Goal: Task Accomplishment & Management: Complete application form

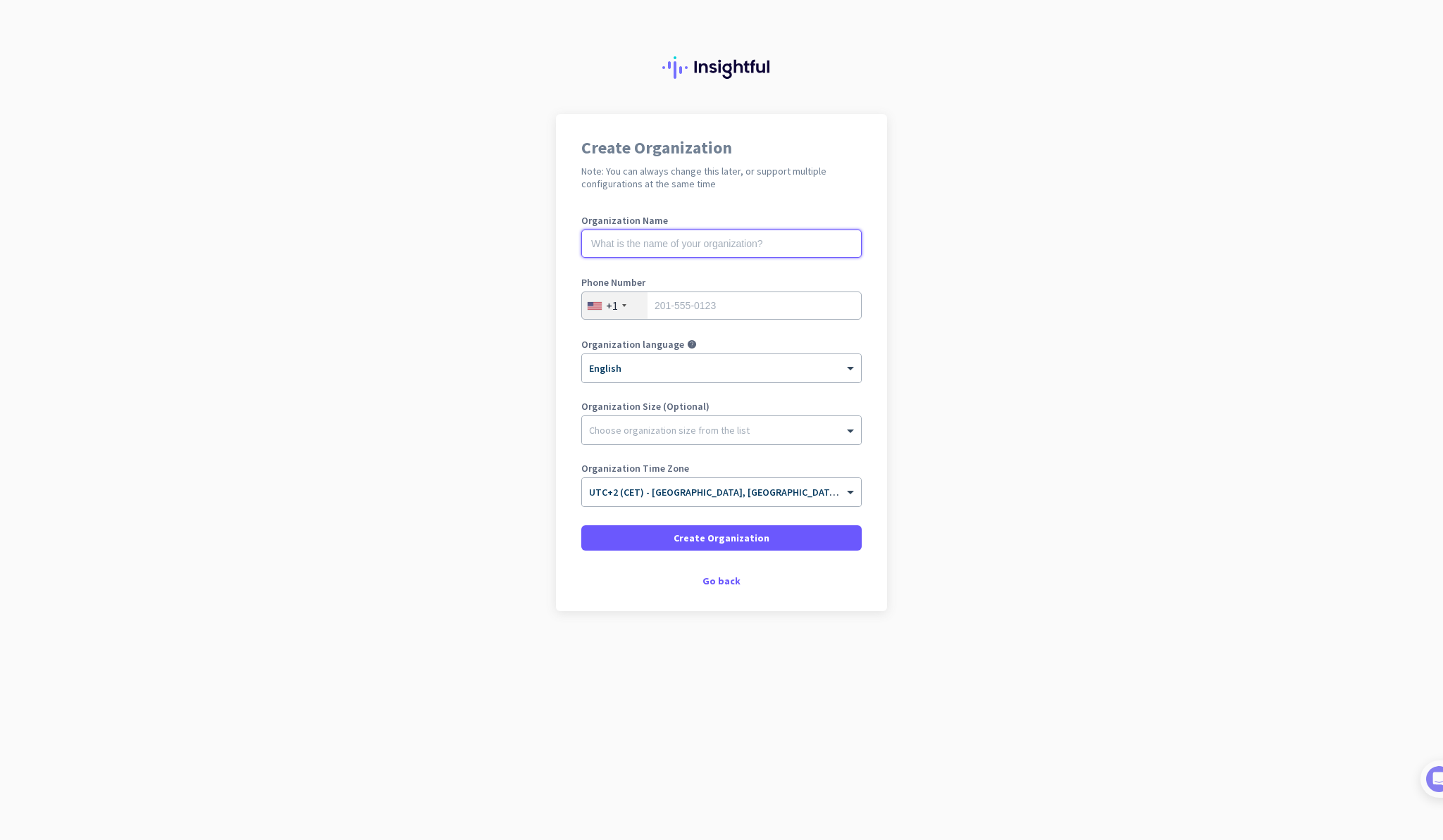
click at [729, 247] on input "text" at bounding box center [721, 244] width 280 height 28
type input "Dialogue"
type input "7859920723"
click at [717, 532] on span "Create Organization" at bounding box center [722, 538] width 96 height 14
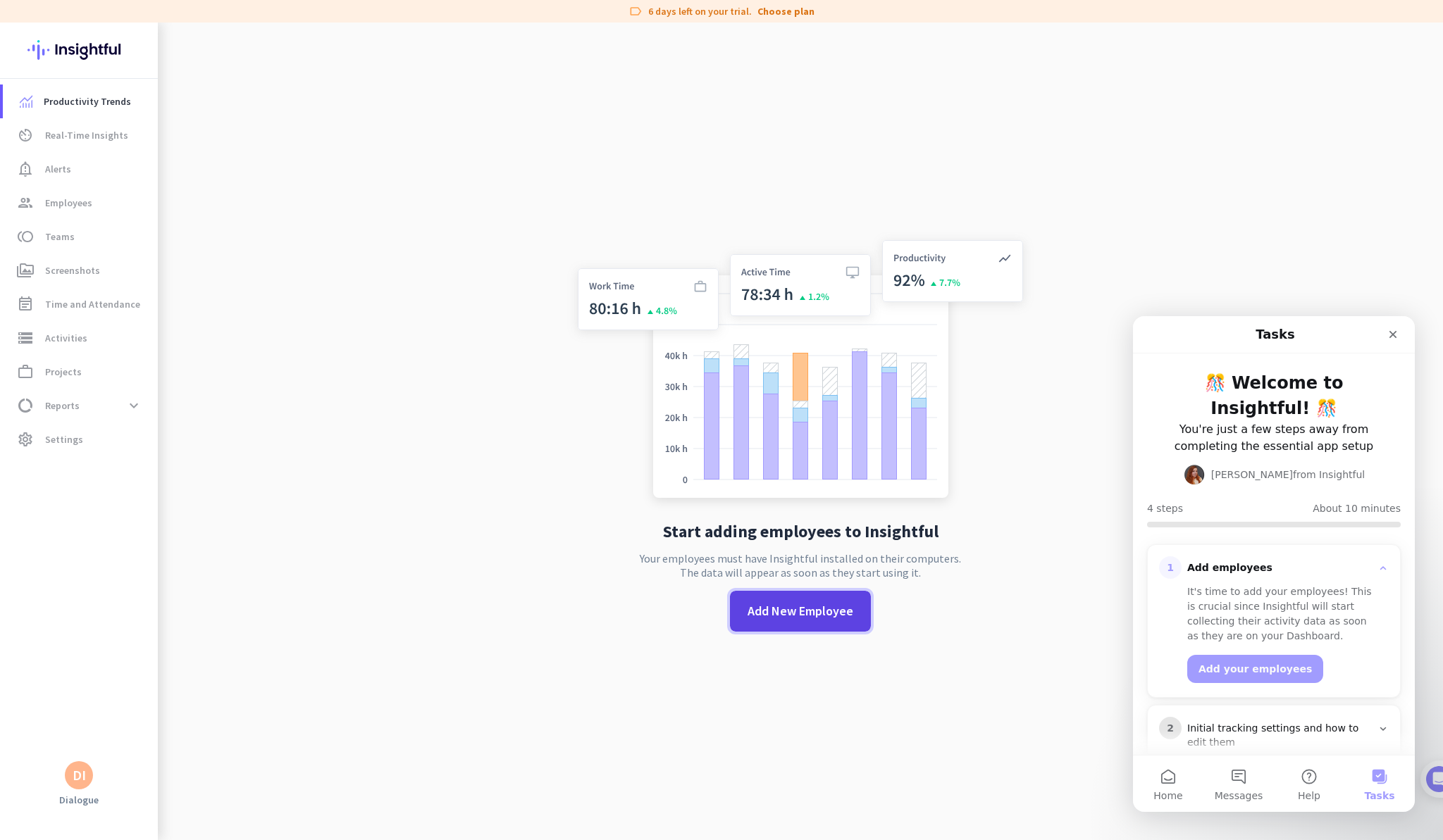
click at [789, 615] on span "Add New Employee" at bounding box center [800, 610] width 105 height 18
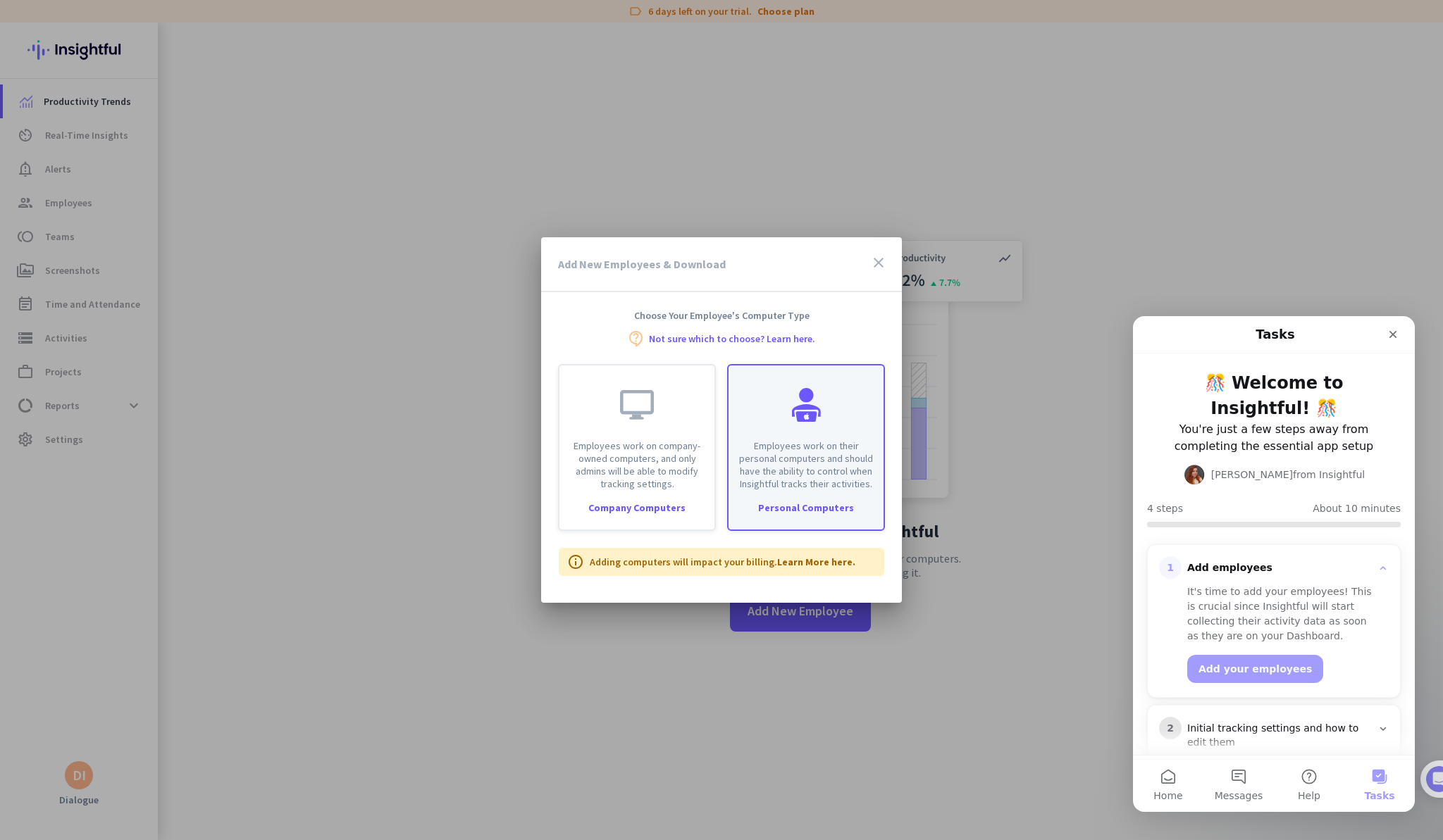
click at [808, 408] on div at bounding box center [806, 404] width 34 height 34
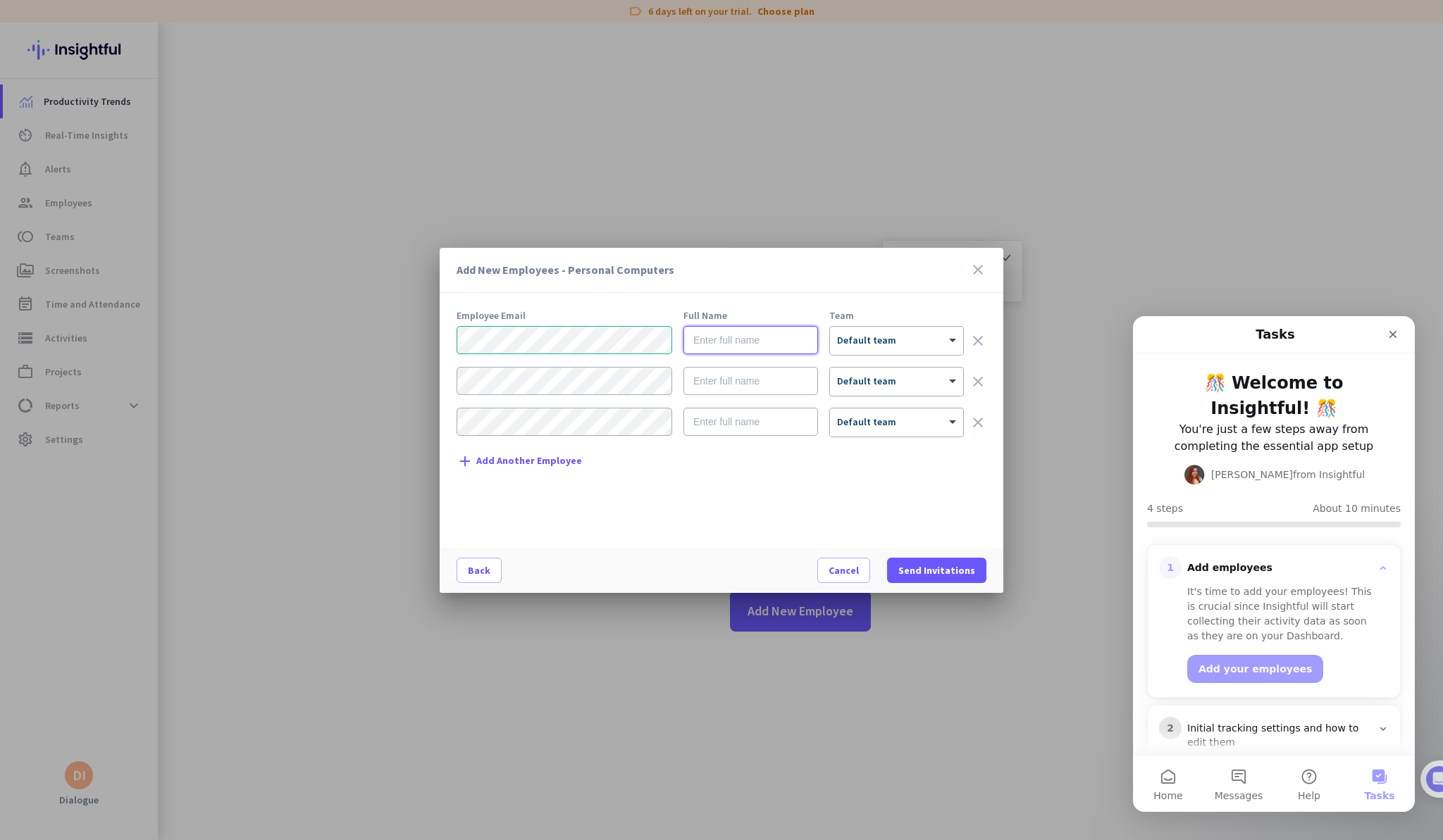
click at [749, 337] on input "text" at bounding box center [750, 340] width 134 height 28
type input "k"
type input "b"
type input "[PERSON_NAME]"
click at [907, 336] on div at bounding box center [896, 336] width 134 height 12
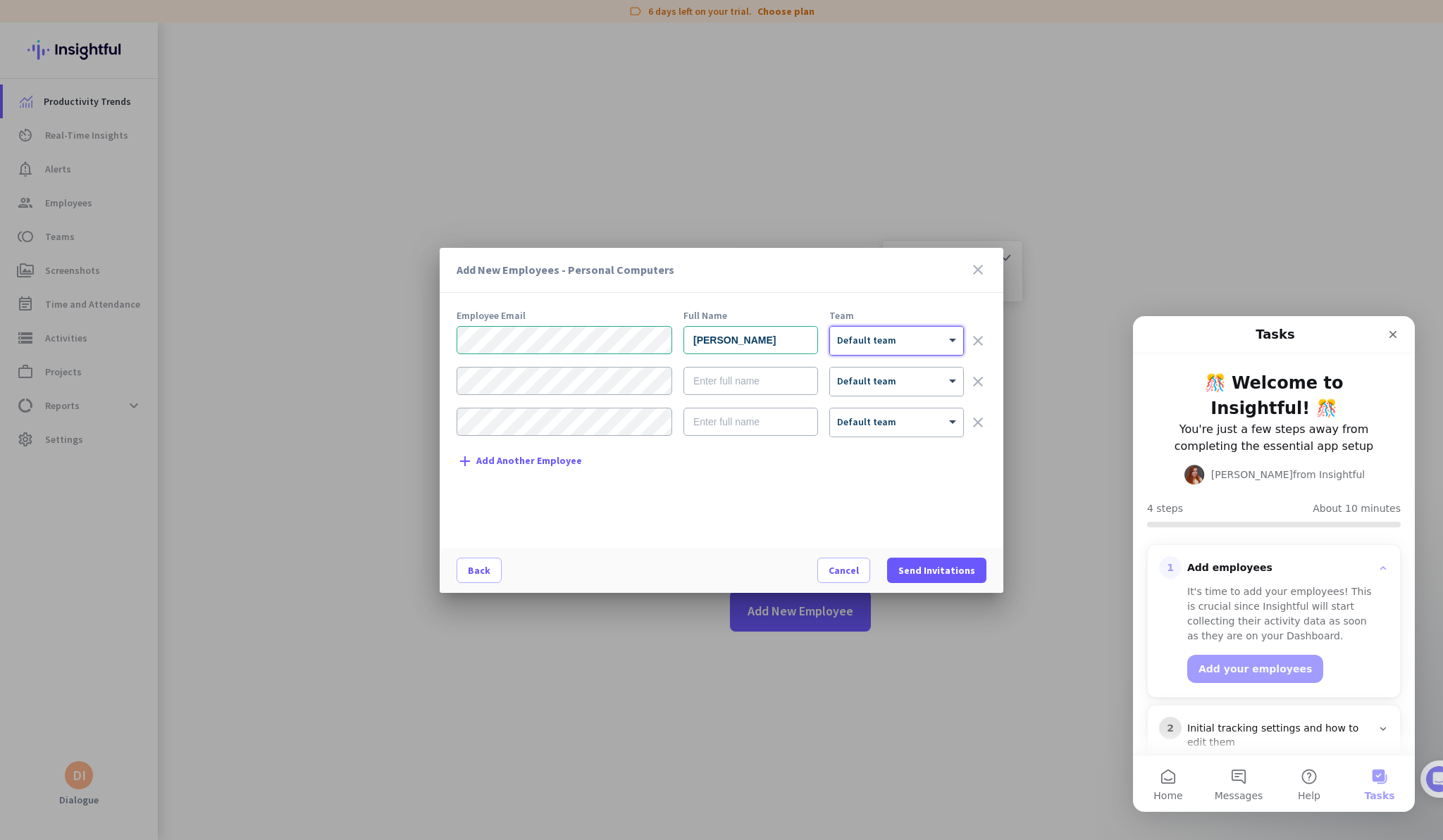
click at [906, 338] on div at bounding box center [896, 336] width 134 height 12
click at [949, 566] on span "Send Invitations" at bounding box center [936, 571] width 77 height 14
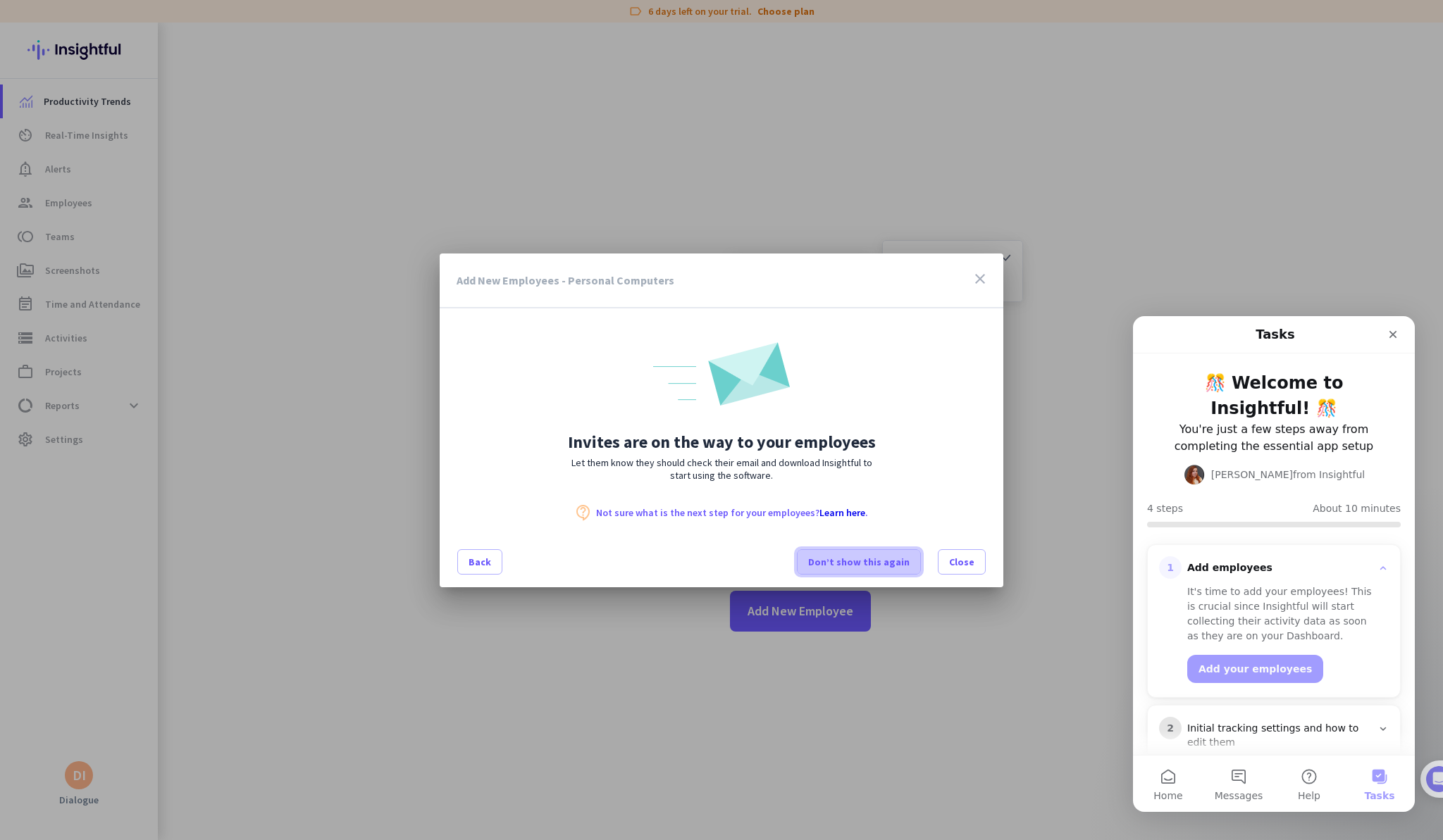
click at [902, 558] on span "Don’t show this again" at bounding box center [859, 562] width 102 height 14
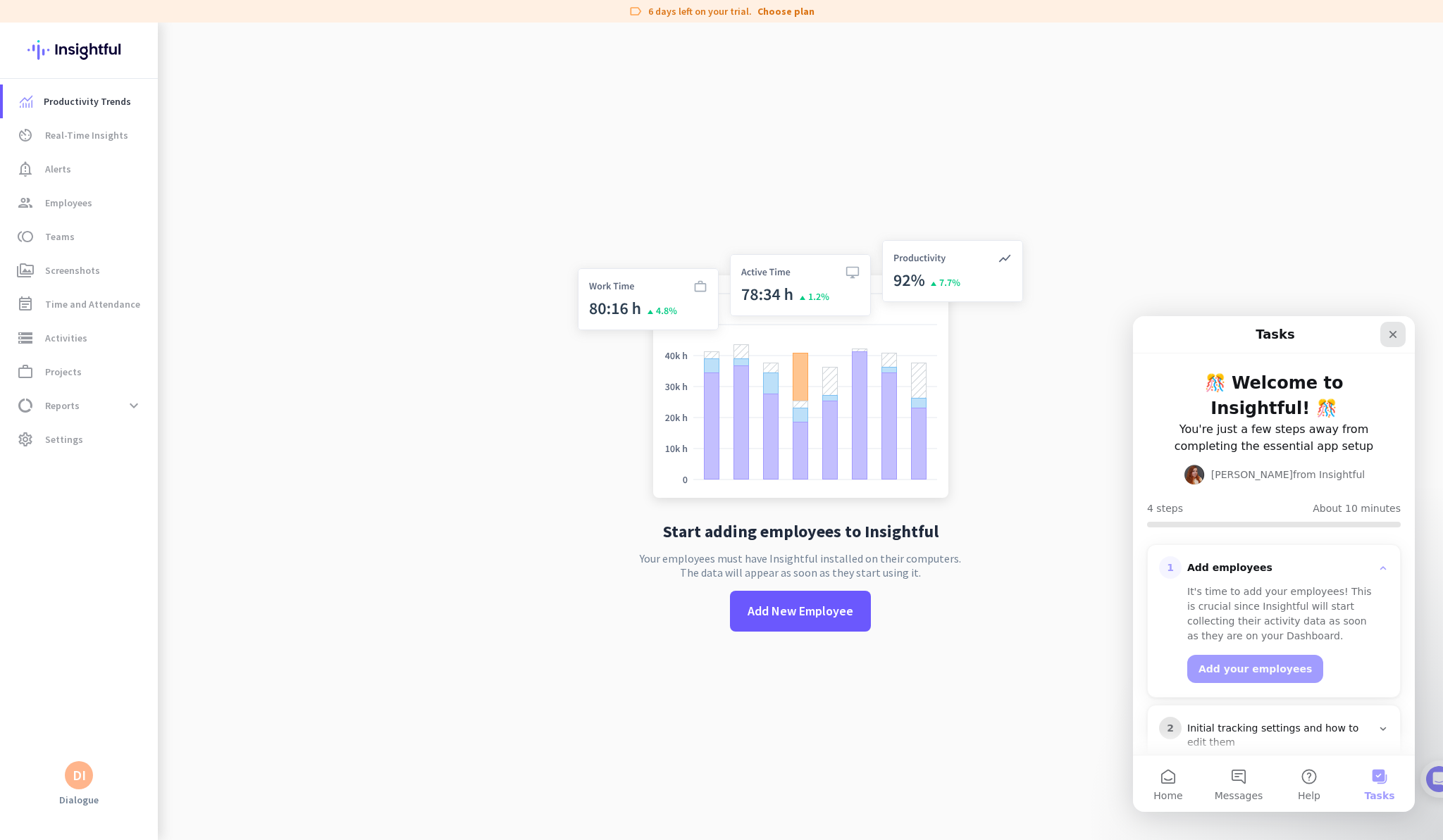
click at [1391, 331] on icon "Close" at bounding box center [1393, 334] width 11 height 11
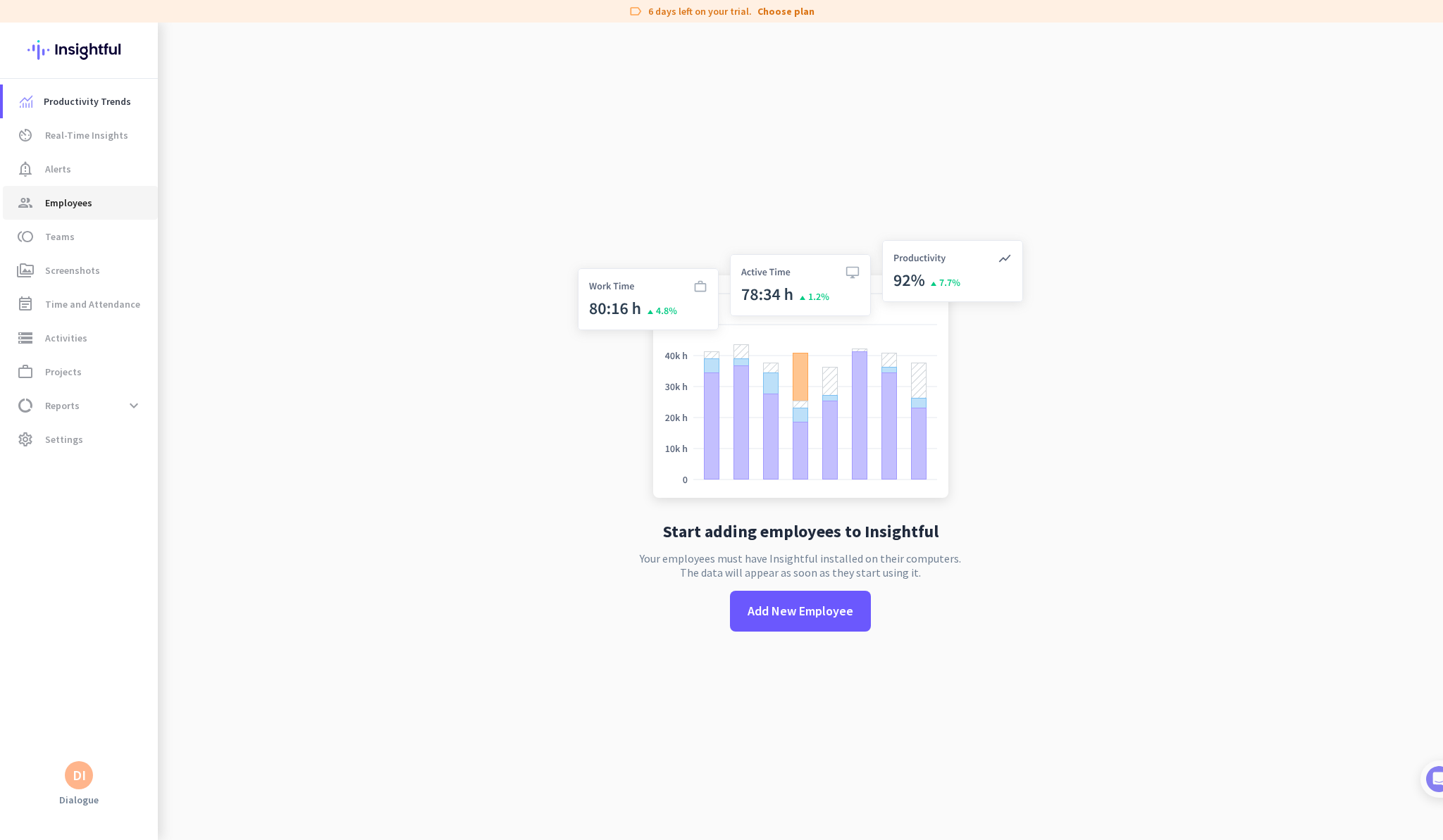
click at [93, 212] on link "group Employees" at bounding box center [80, 202] width 155 height 34
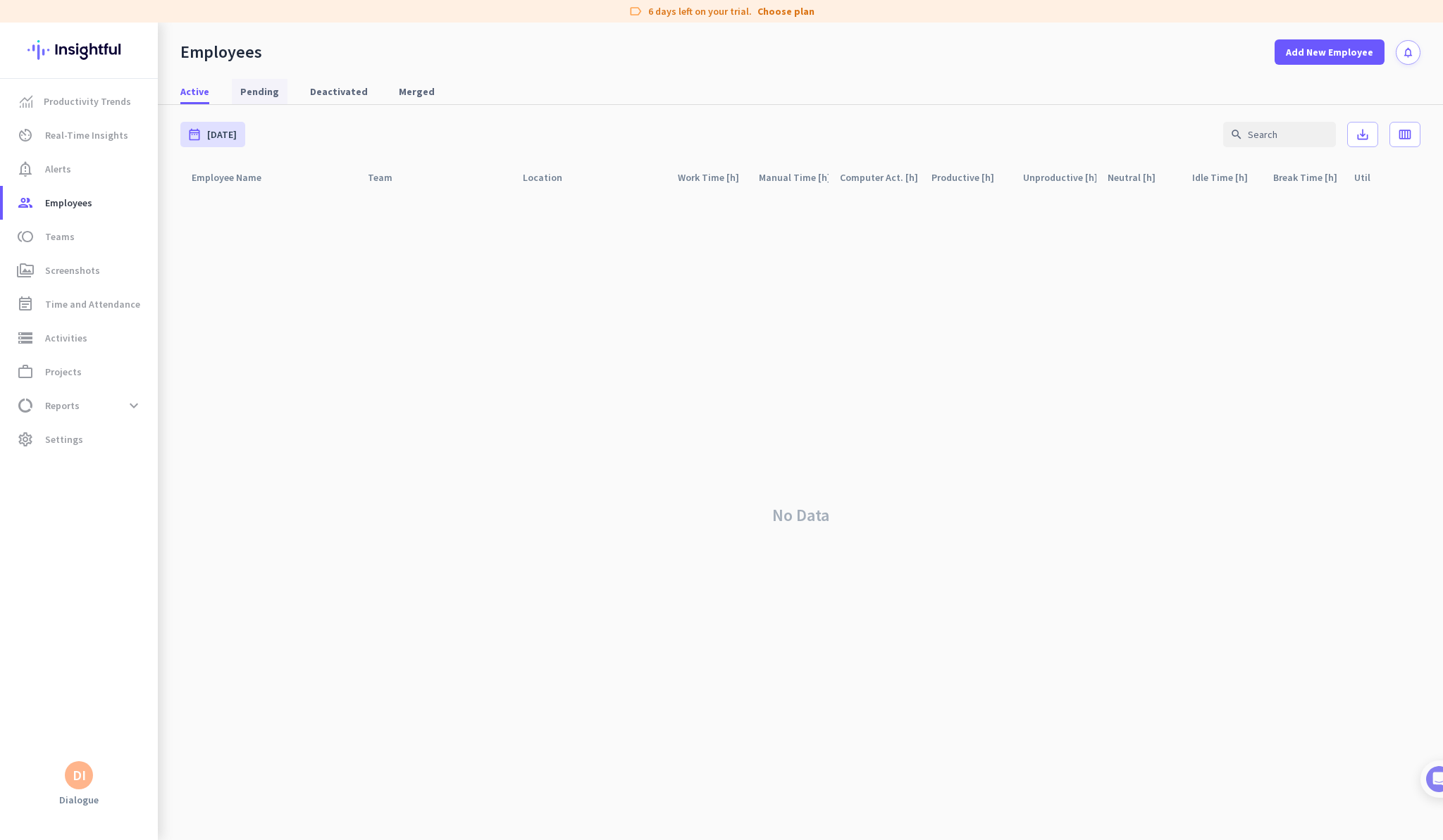
click at [250, 92] on span "Pending" at bounding box center [260, 91] width 39 height 14
click at [211, 93] on link "Active" at bounding box center [194, 91] width 46 height 25
click at [75, 268] on span "Screenshots" at bounding box center [73, 271] width 55 height 17
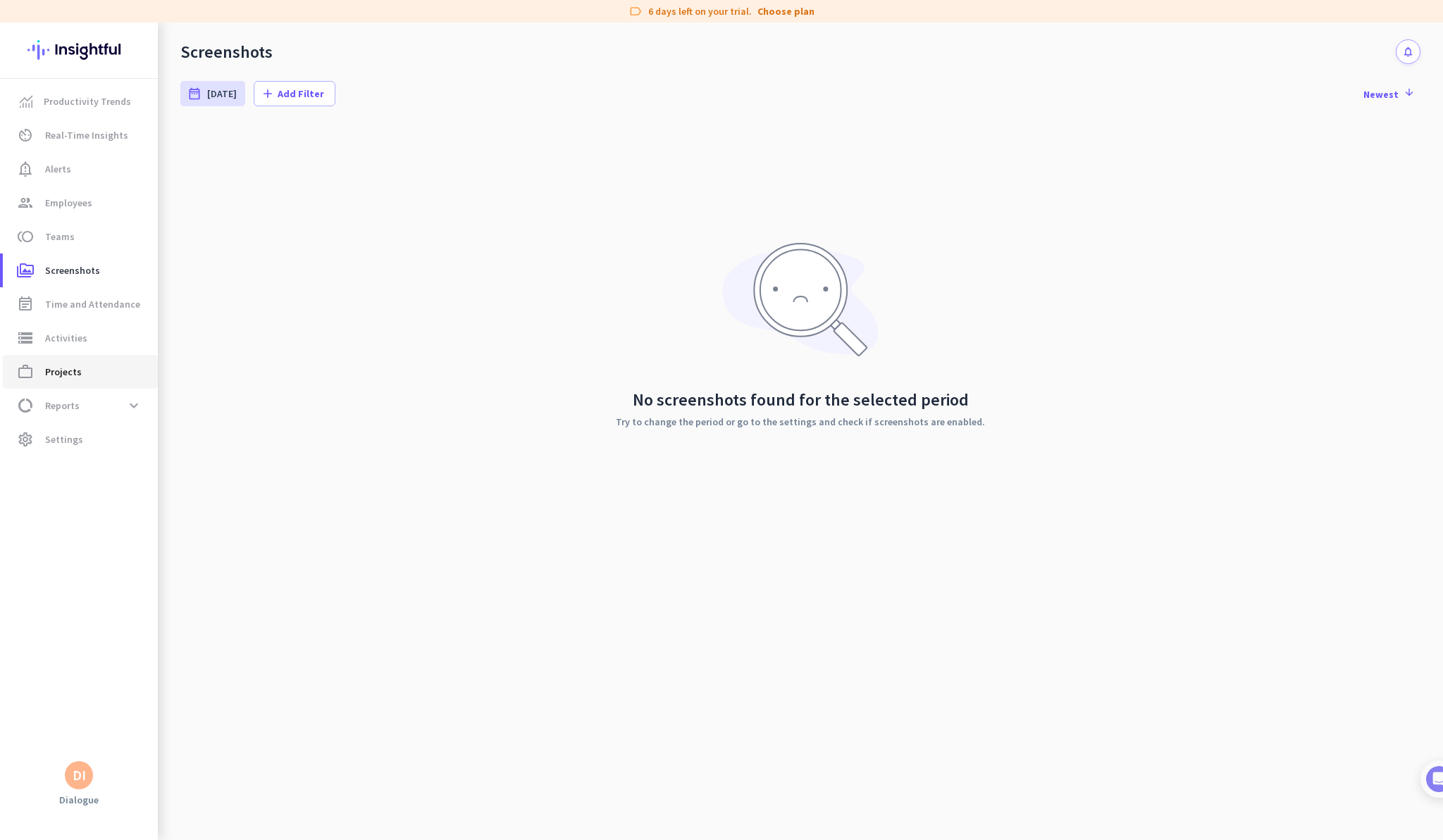
click at [77, 364] on span "Projects" at bounding box center [63, 372] width 37 height 17
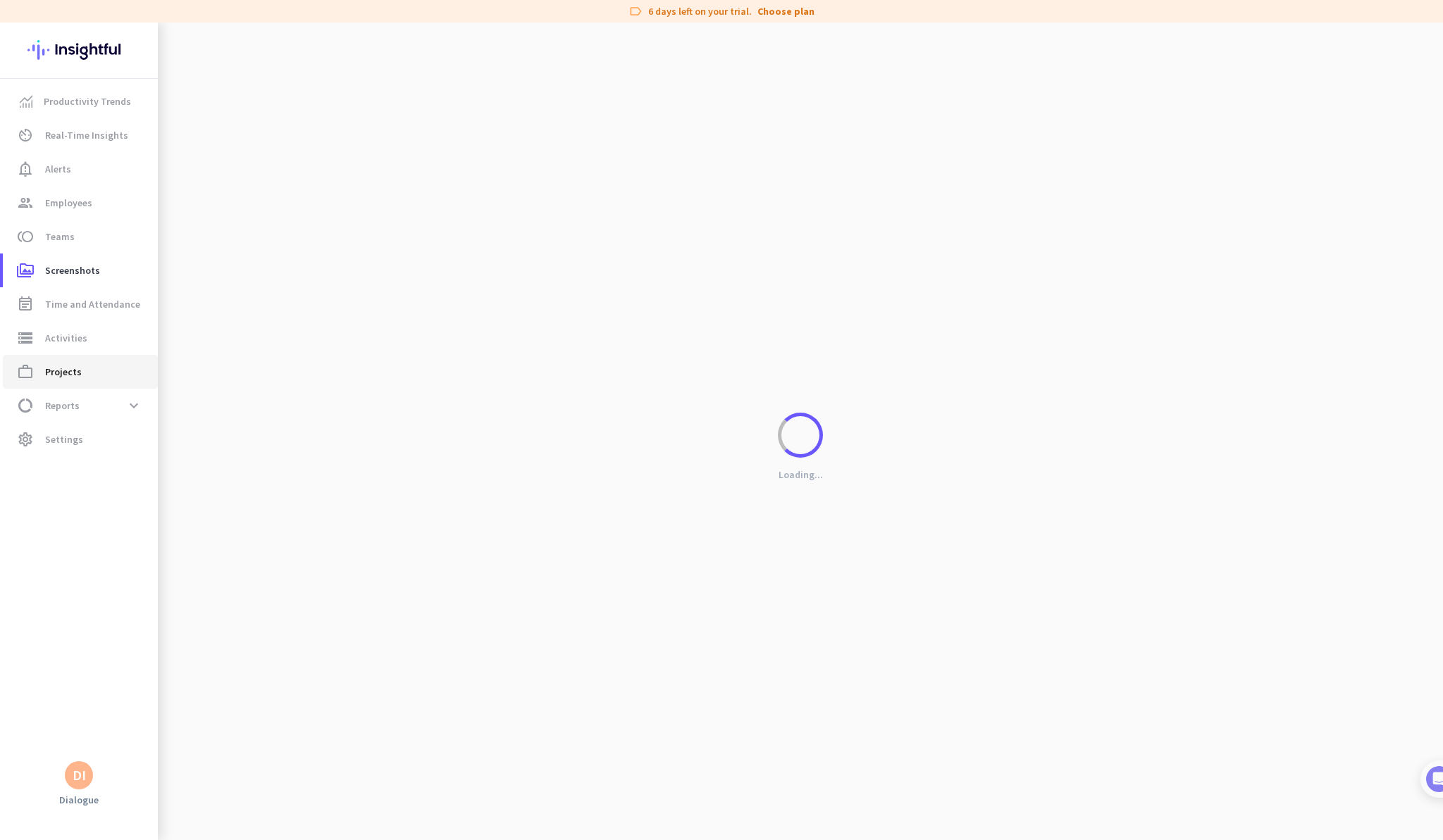
click at [81, 382] on link "work_outline Projects" at bounding box center [80, 372] width 155 height 34
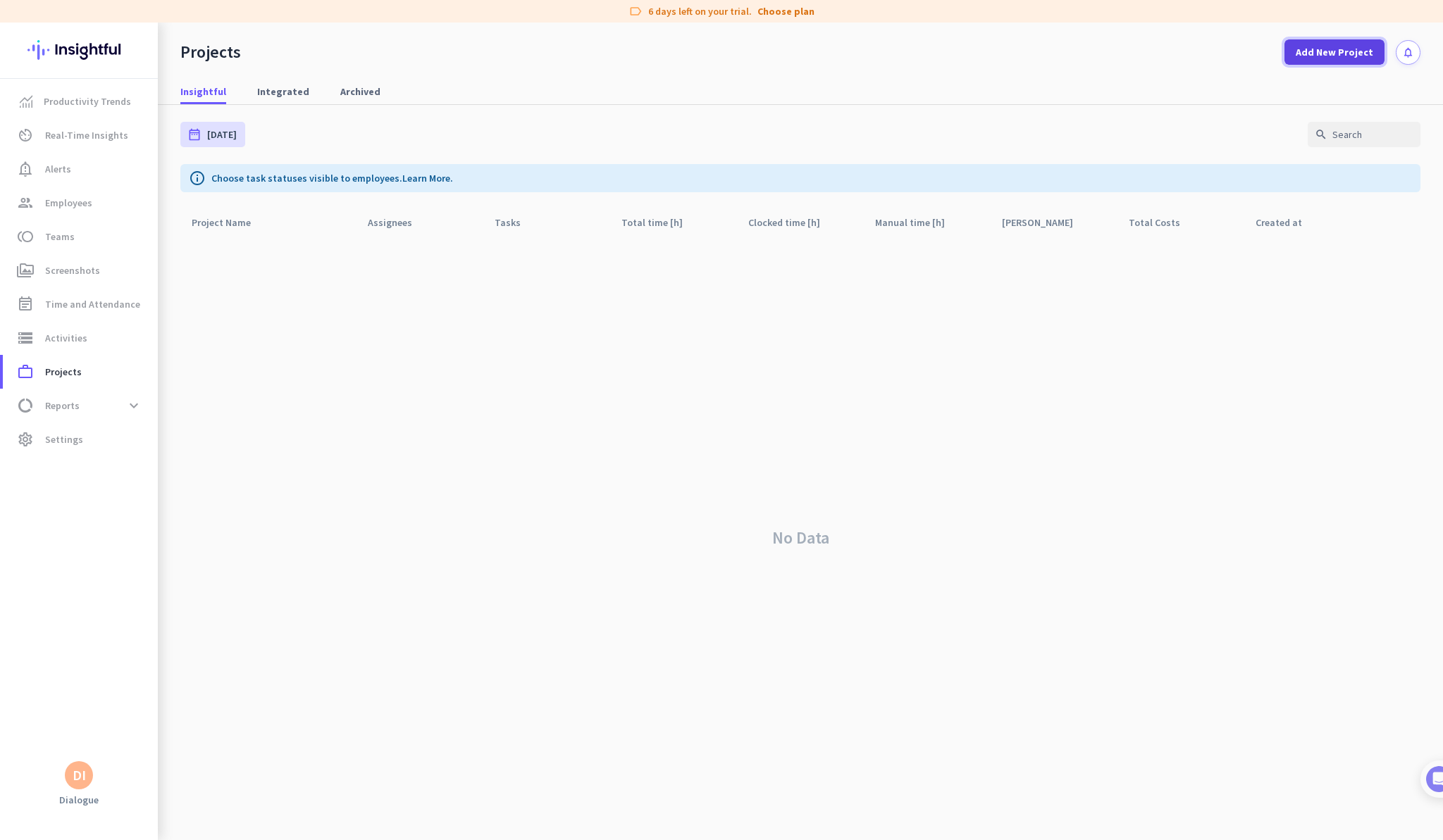
click at [1325, 52] on span "Add New Project" at bounding box center [1334, 52] width 77 height 14
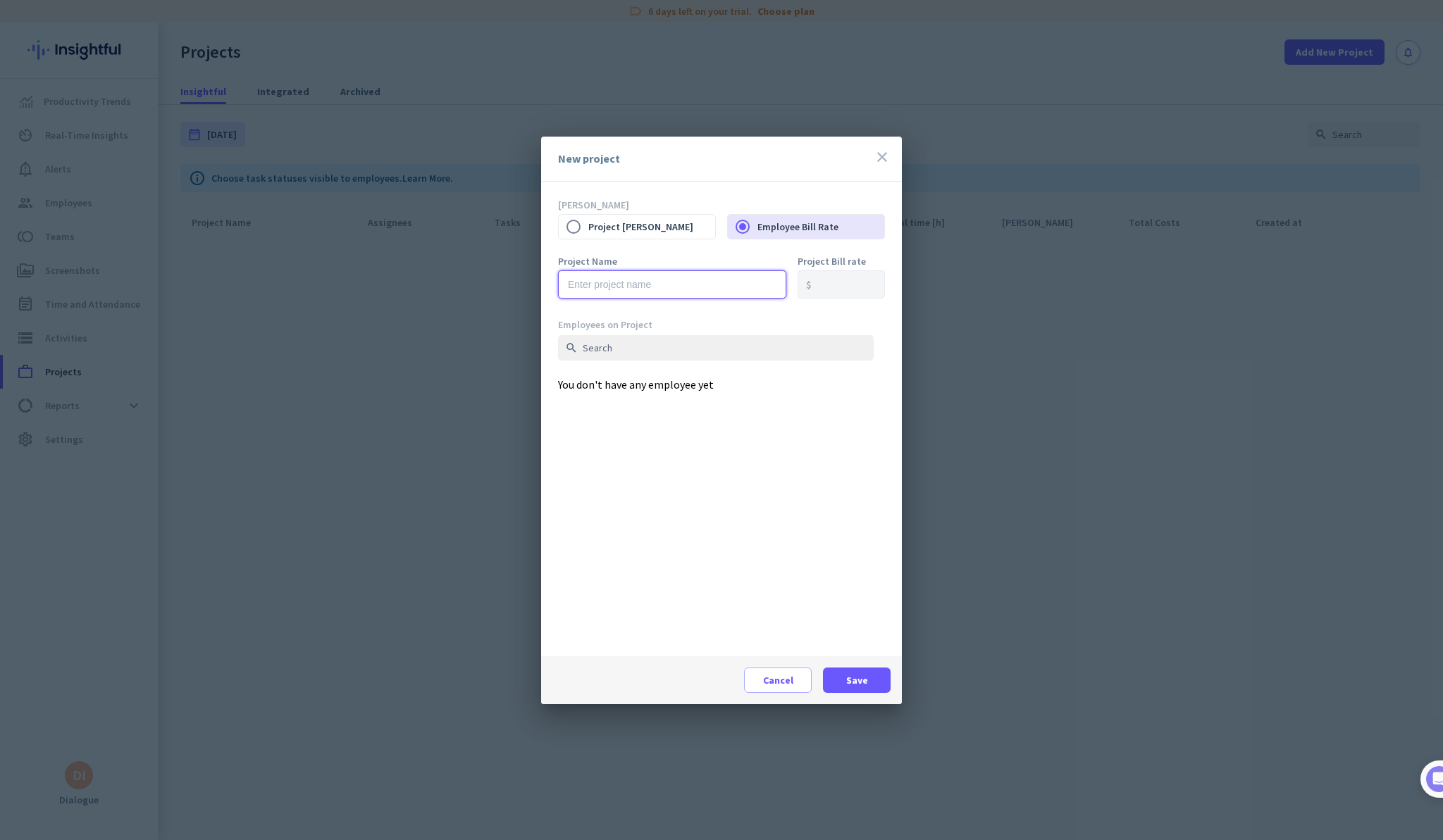
click at [725, 284] on input "text" at bounding box center [672, 284] width 228 height 28
click at [743, 280] on input "Mery" at bounding box center [672, 284] width 228 height 28
type input "Dialogue Chatting"
click at [846, 671] on span at bounding box center [857, 680] width 68 height 34
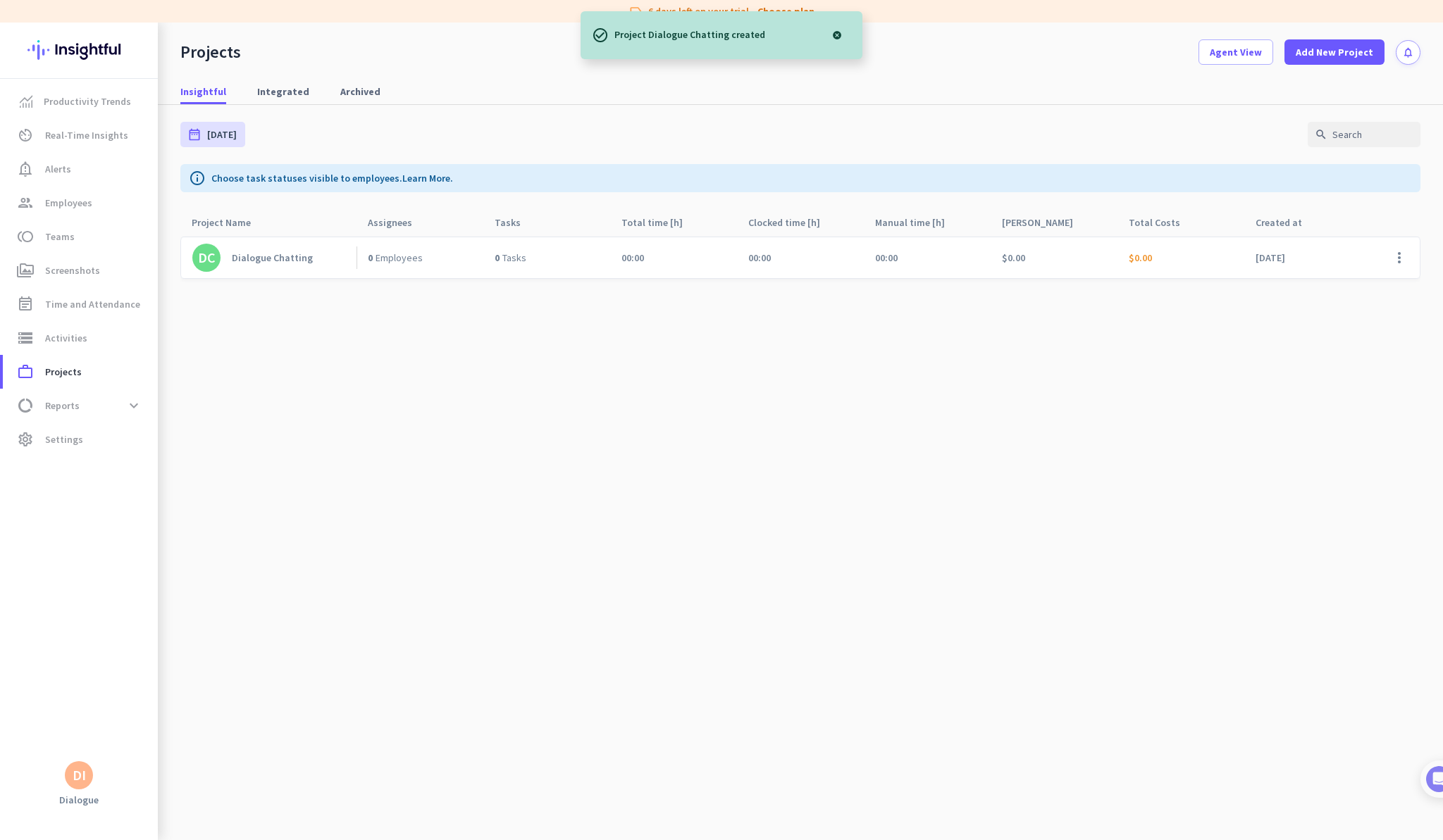
click at [739, 258] on div "00:00" at bounding box center [800, 258] width 126 height 41
click at [1143, 253] on span "$0.00" at bounding box center [1140, 258] width 23 height 12
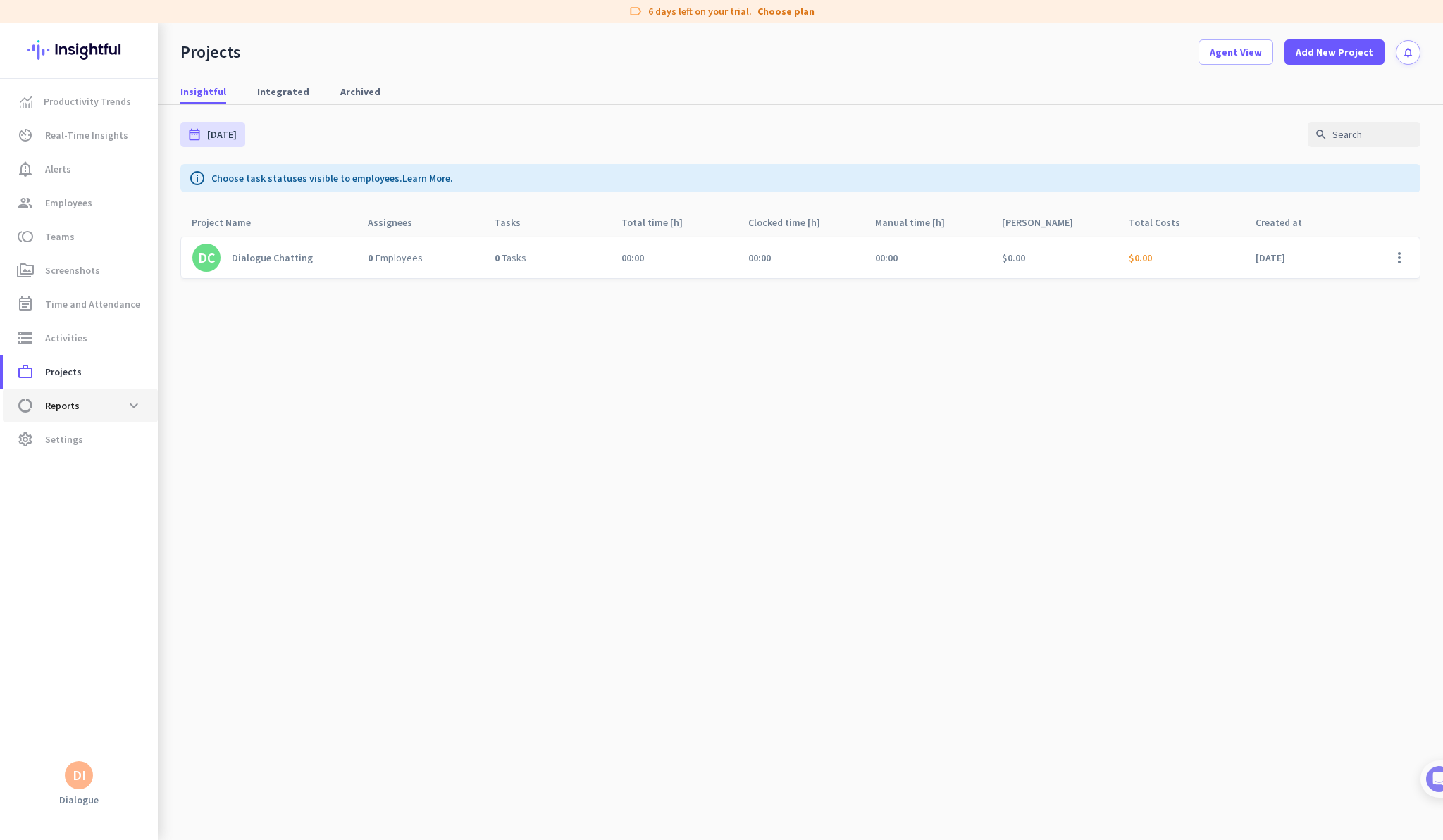
click at [110, 393] on link "data_usage Reports expand_more" at bounding box center [80, 405] width 155 height 34
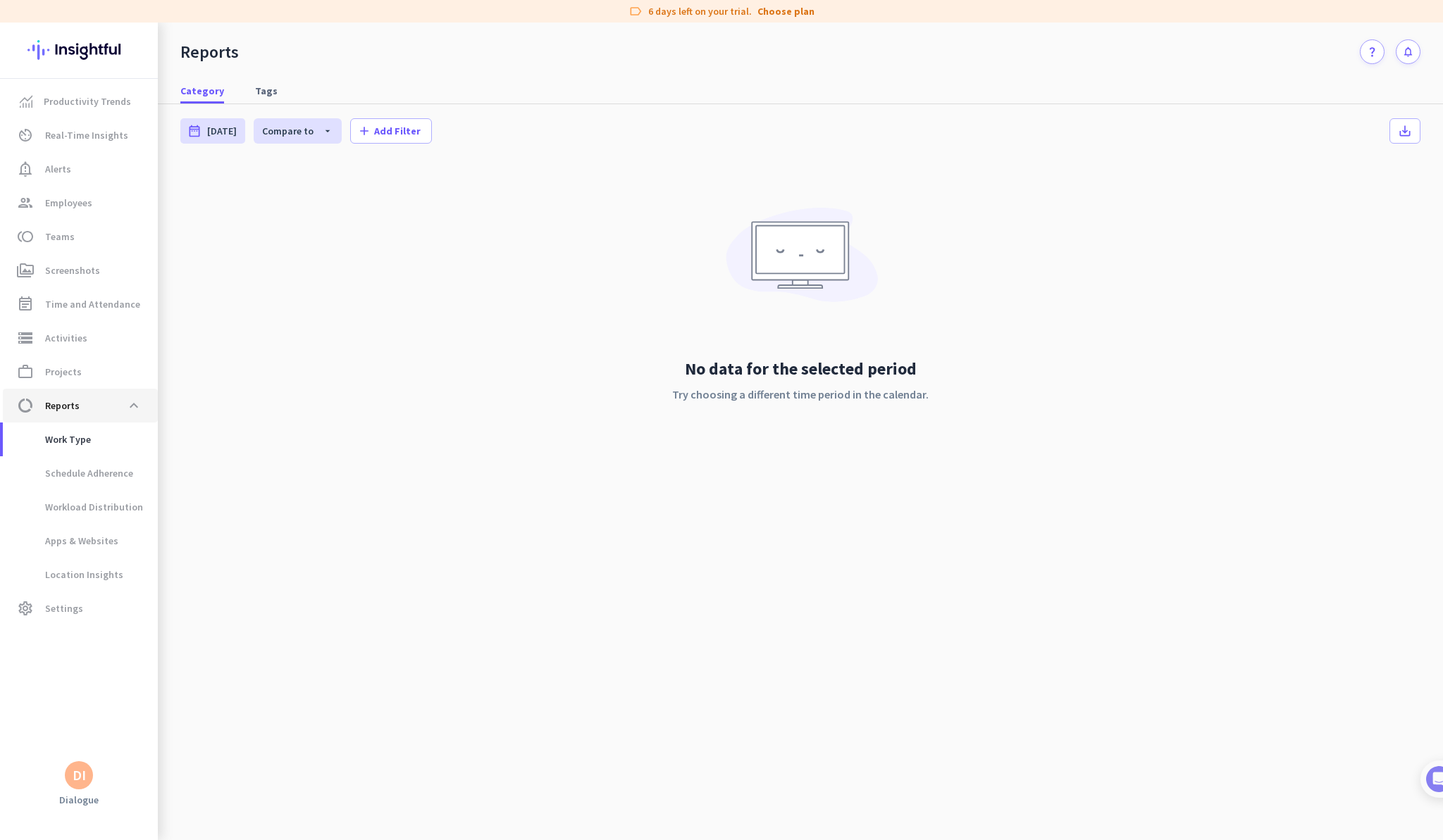
click at [110, 391] on link "data_usage Reports expand_less" at bounding box center [80, 405] width 155 height 34
click at [141, 402] on span at bounding box center [134, 405] width 25 height 25
click at [102, 182] on link "notification_important Alerts" at bounding box center [80, 169] width 155 height 34
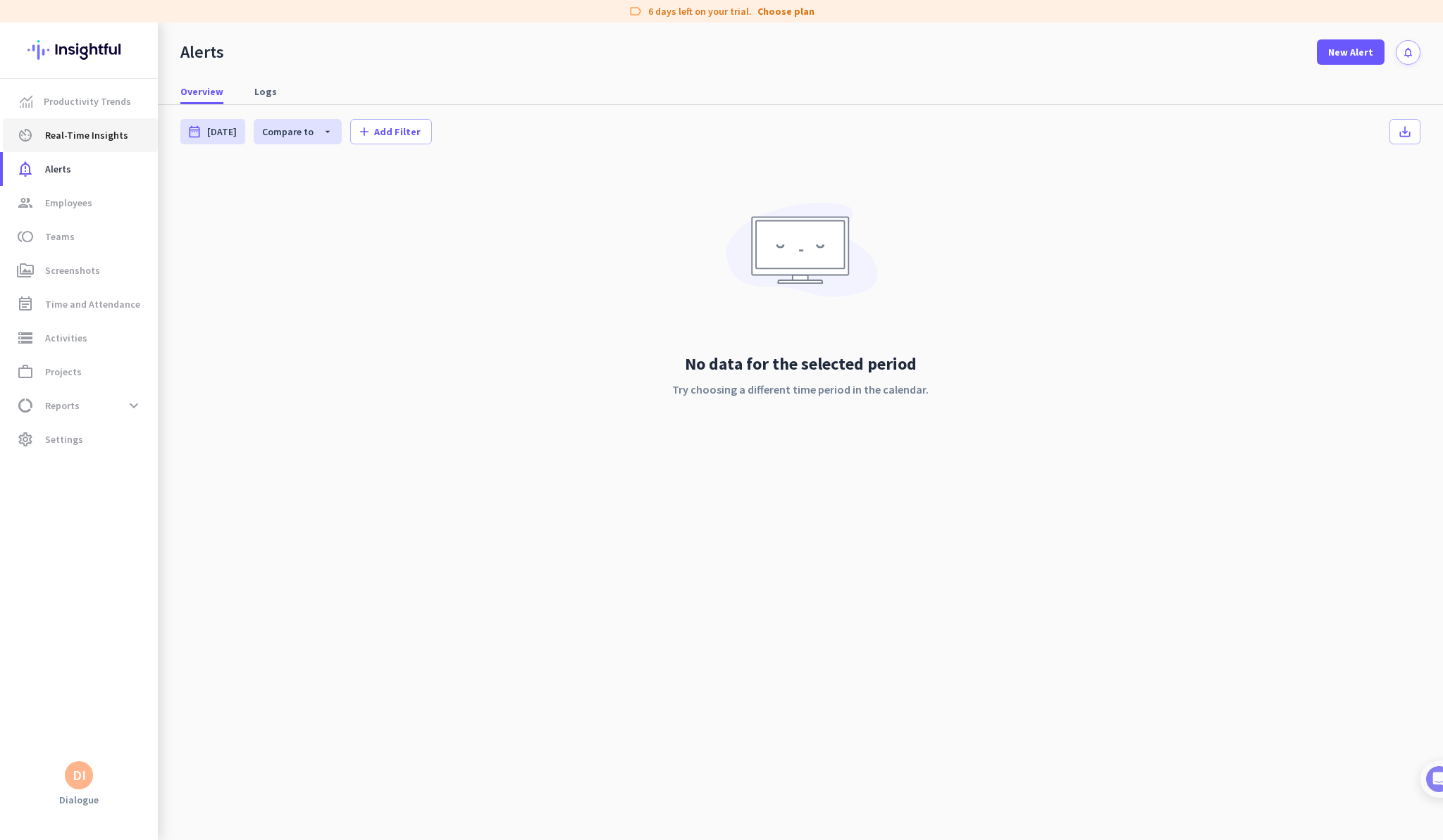
click at [102, 143] on span "Real-Time Insights" at bounding box center [87, 135] width 83 height 17
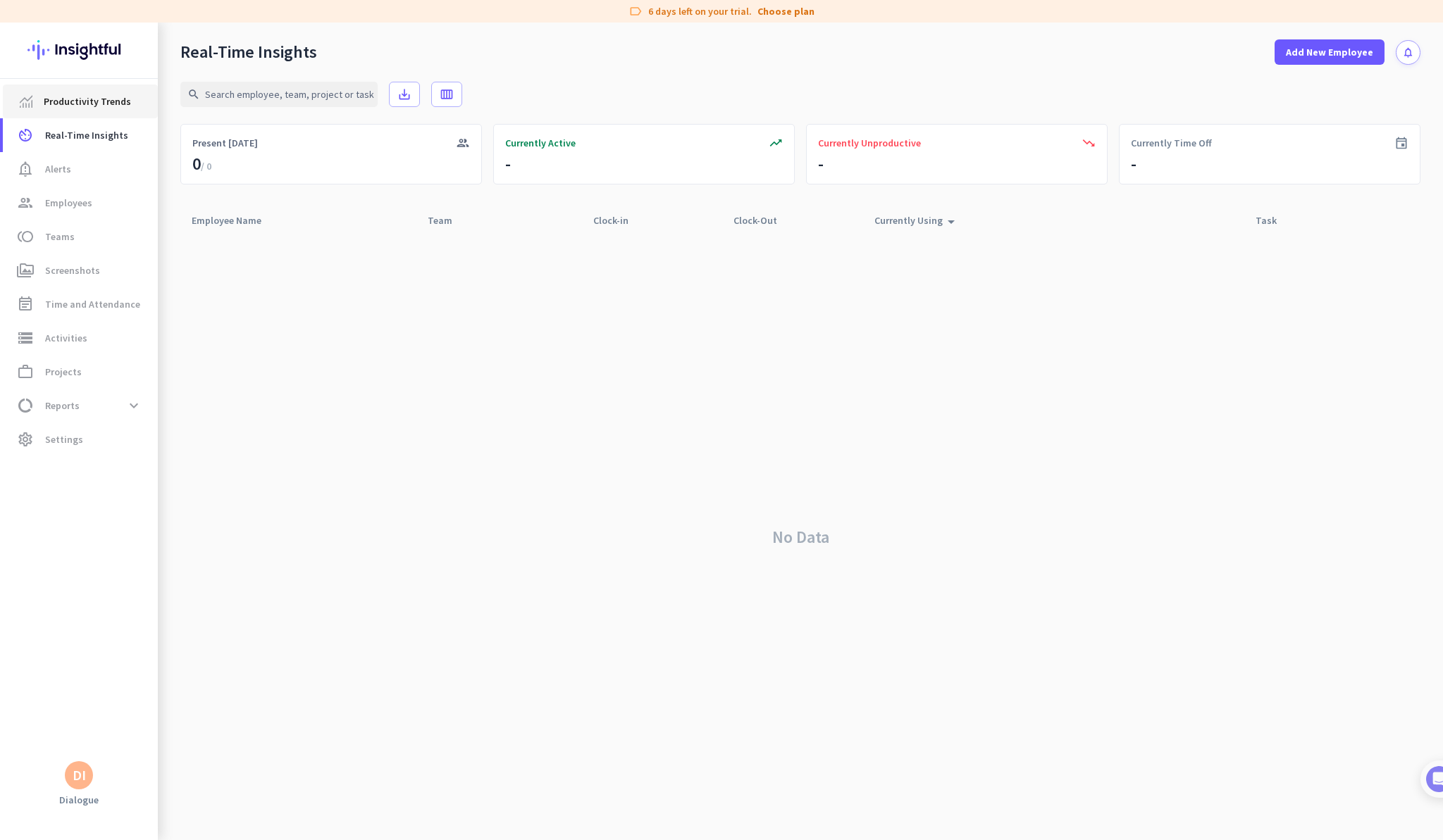
click at [82, 110] on link "Productivity Trends" at bounding box center [80, 101] width 155 height 34
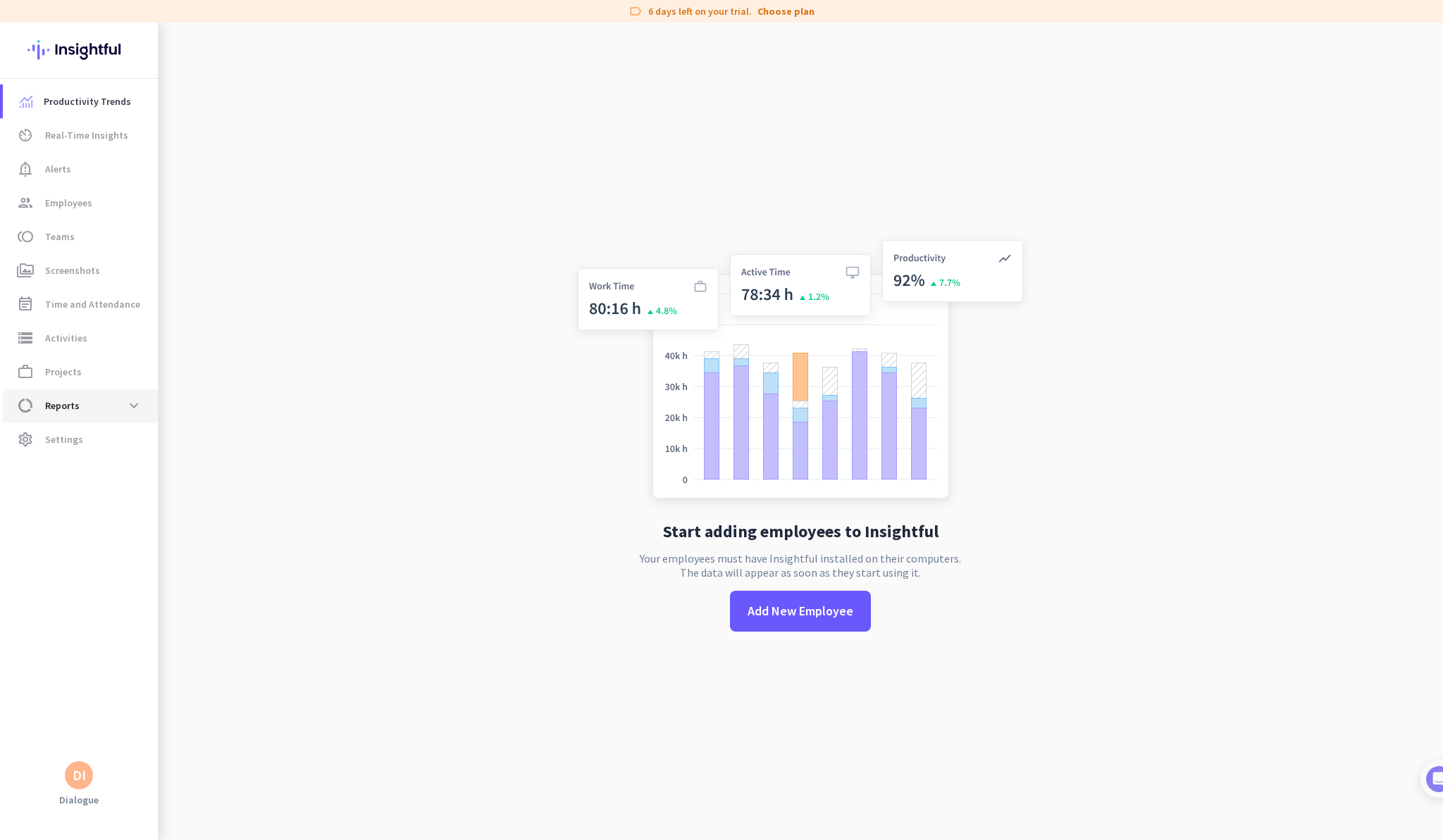
click at [94, 415] on span "data_usage Reports expand_more" at bounding box center [80, 405] width 133 height 25
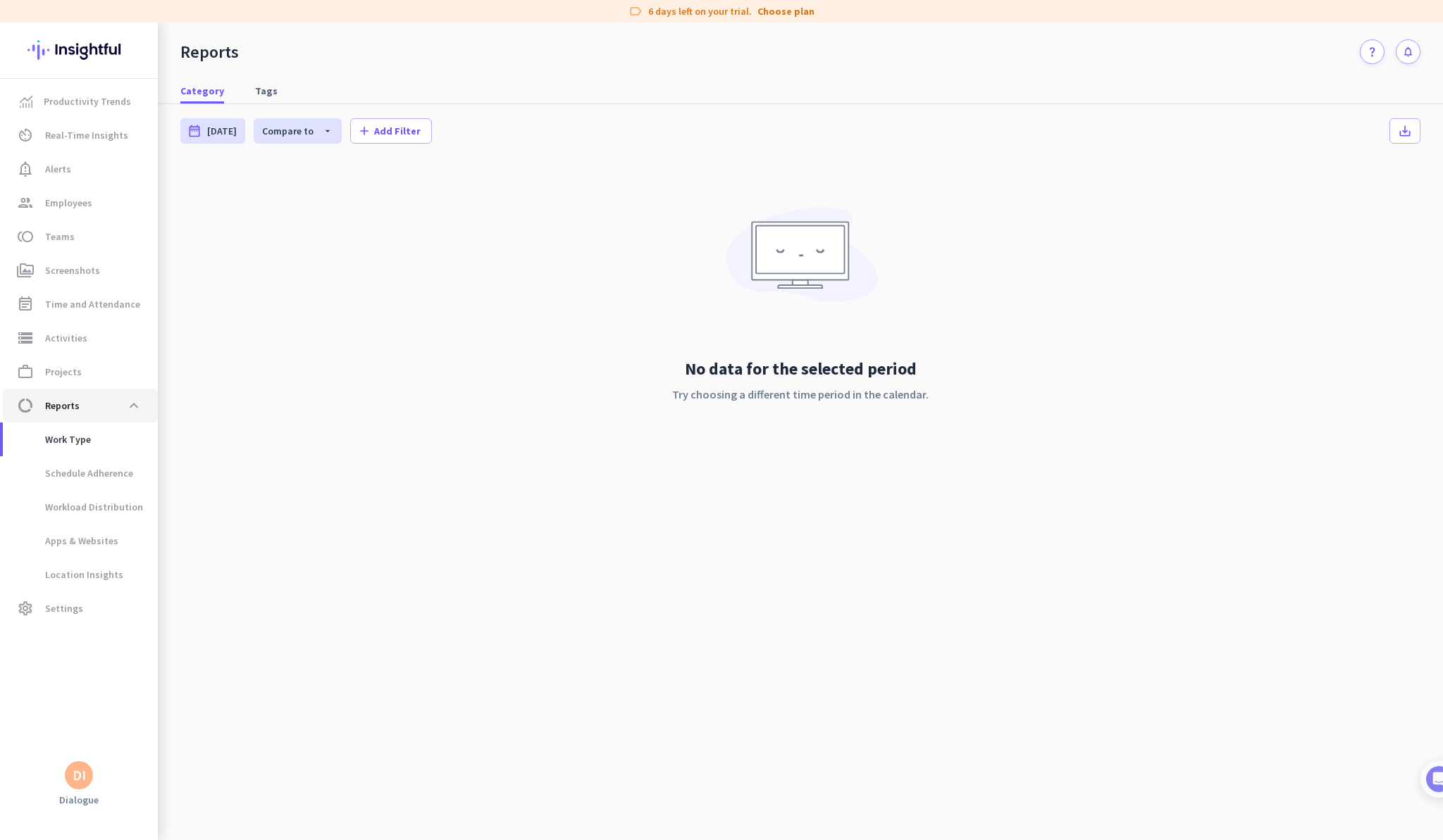
click at [98, 408] on span "data_usage Reports expand_less" at bounding box center [80, 405] width 133 height 25
click at [130, 413] on span at bounding box center [134, 405] width 25 height 25
click at [109, 437] on span "settings Settings" at bounding box center [80, 440] width 133 height 17
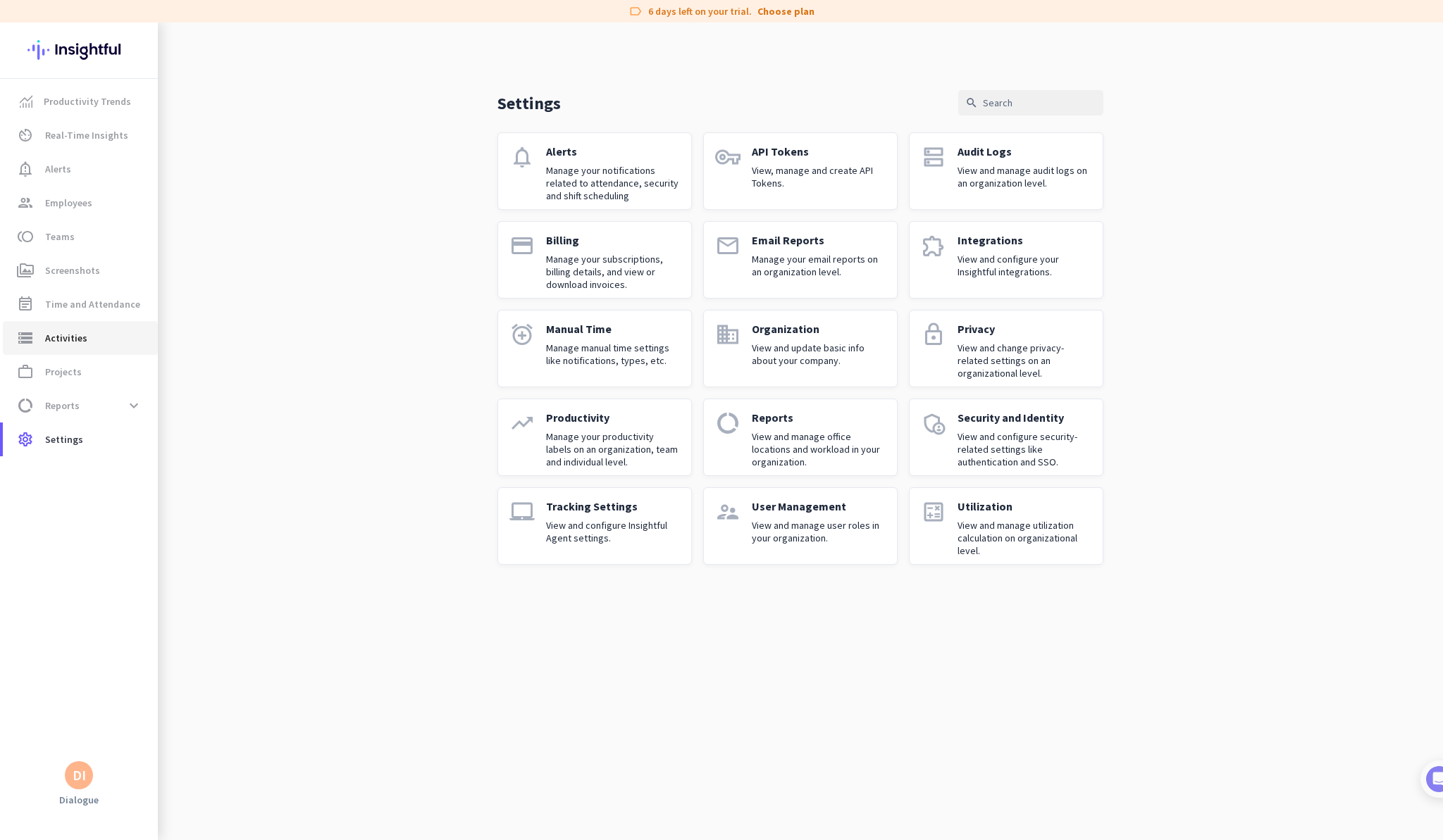
click at [105, 343] on span "storage Activities" at bounding box center [80, 338] width 133 height 17
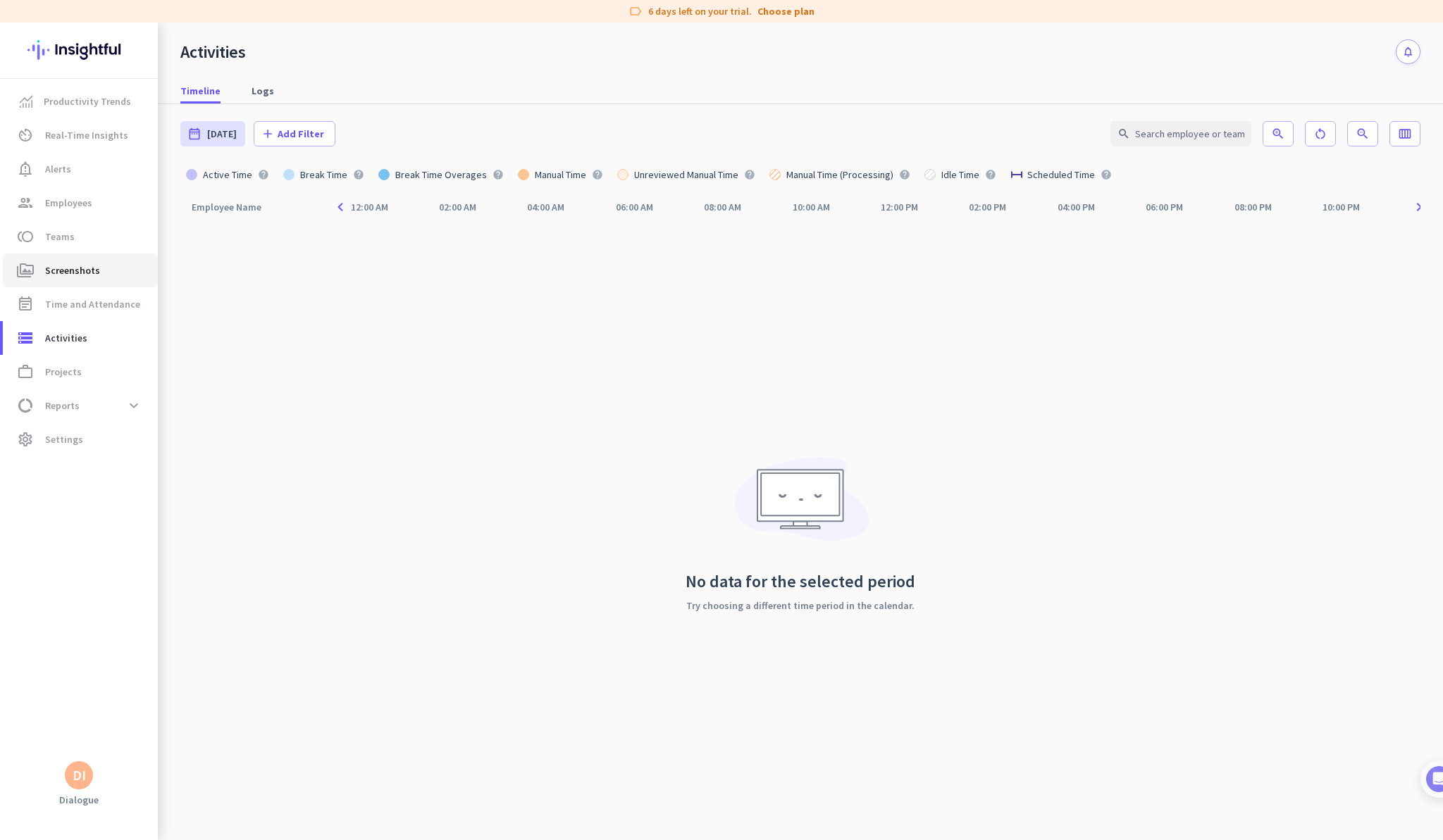
click at [87, 272] on span "Screenshots" at bounding box center [73, 271] width 55 height 17
type input "[DATE] - [DATE]"
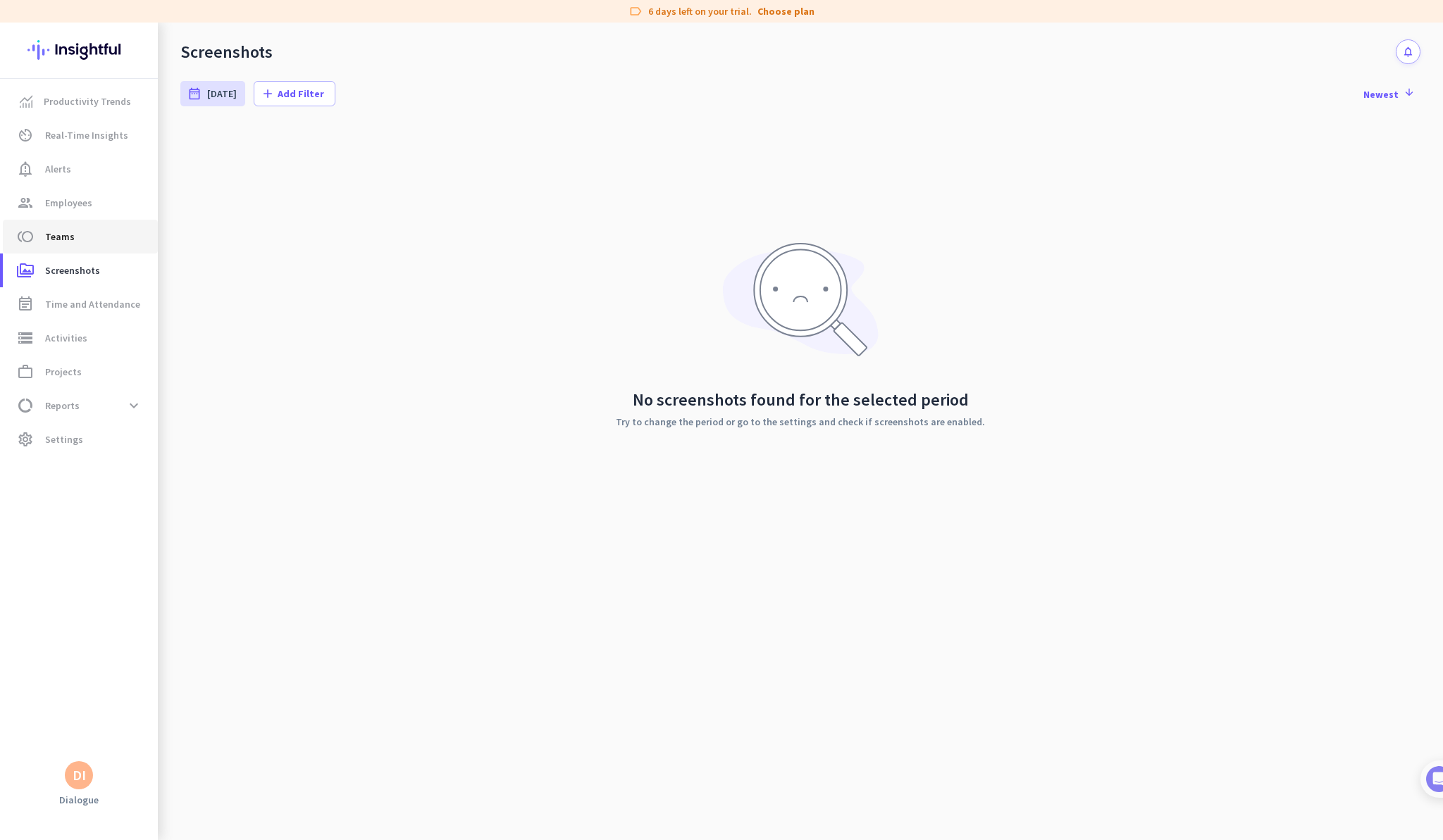
click at [87, 238] on span "toll Teams" at bounding box center [80, 237] width 133 height 17
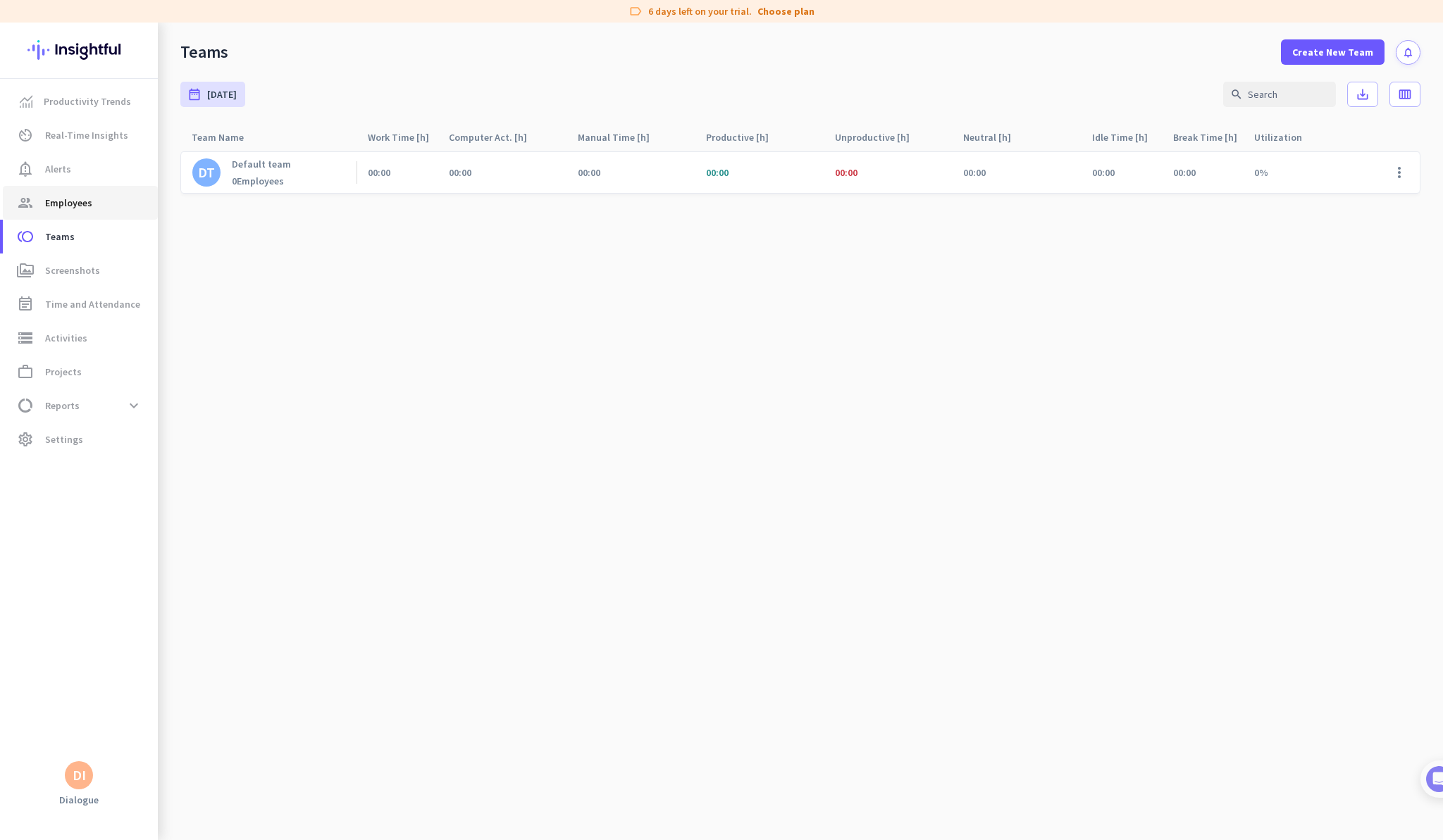
click at [84, 212] on link "group Employees" at bounding box center [80, 202] width 155 height 34
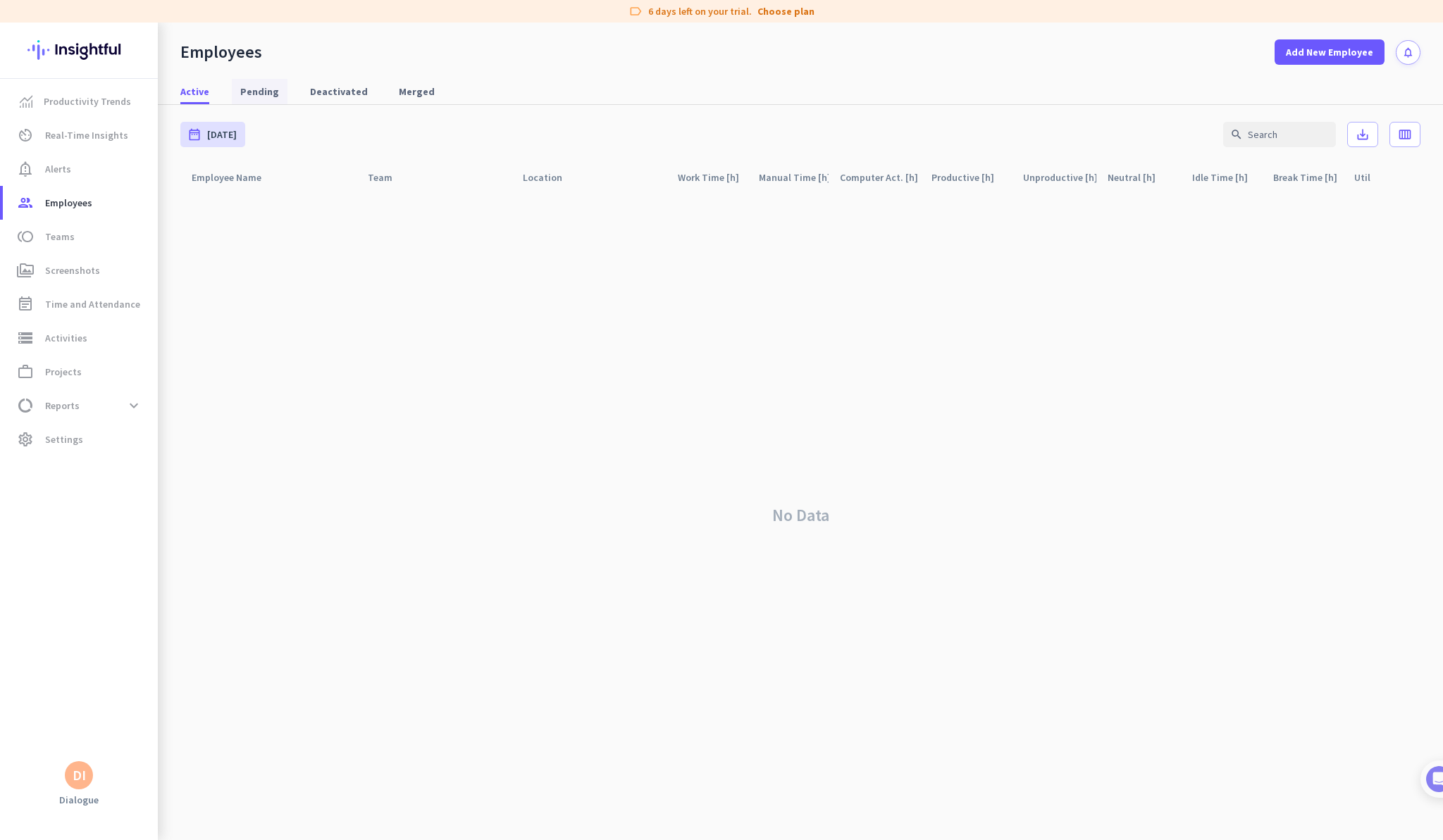
click at [274, 91] on link "Pending" at bounding box center [259, 91] width 55 height 25
click at [399, 99] on span "Merged" at bounding box center [417, 91] width 36 height 25
click at [208, 94] on link "Active" at bounding box center [194, 91] width 46 height 25
click at [243, 94] on span "Pending" at bounding box center [260, 91] width 39 height 14
click at [200, 94] on span "Active" at bounding box center [194, 91] width 29 height 14
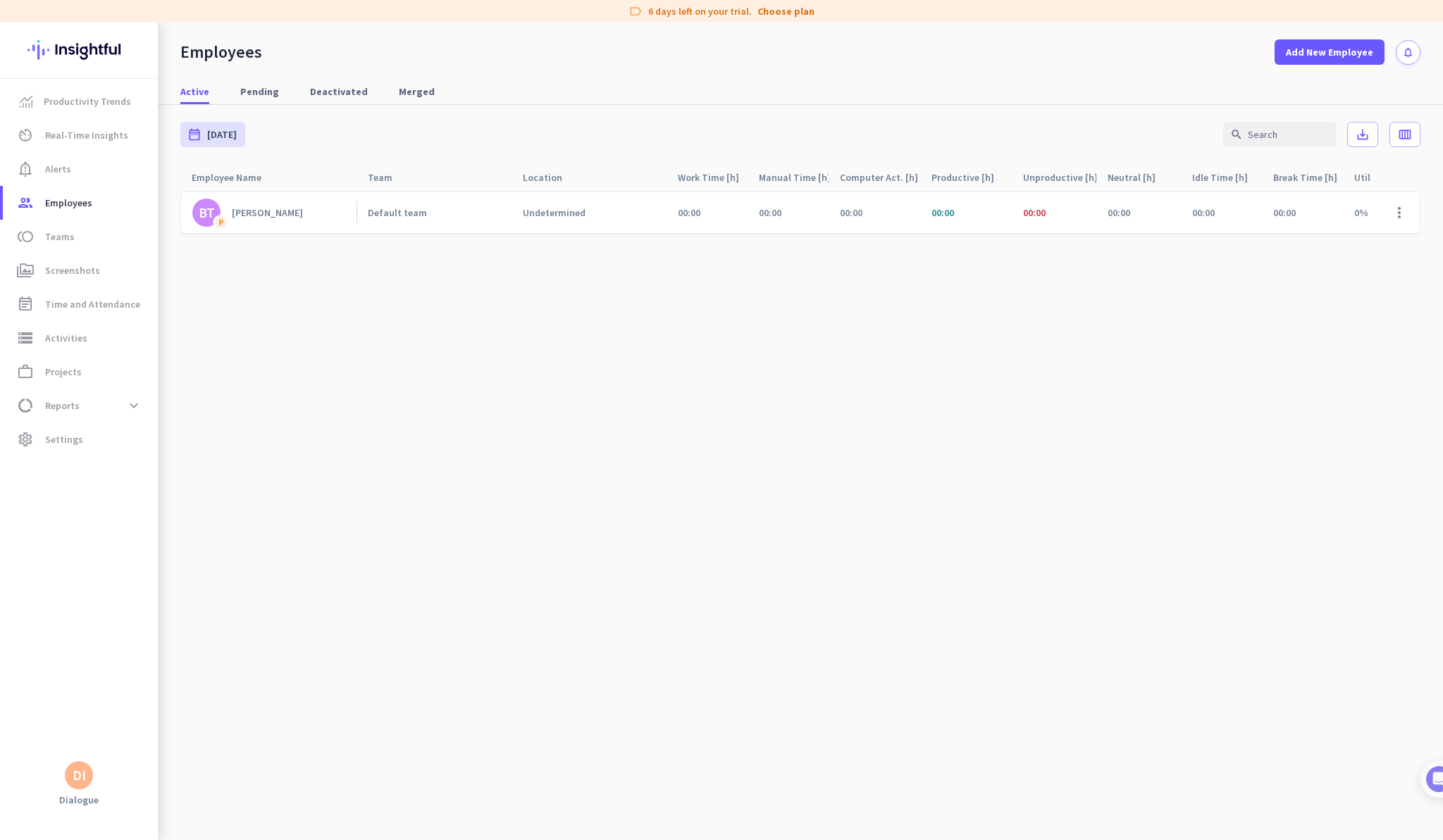
click at [857, 214] on span "00:00" at bounding box center [850, 212] width 23 height 12
click at [433, 219] on div "Default team" at bounding box center [434, 212] width 155 height 41
click at [393, 216] on div "Default team" at bounding box center [397, 212] width 59 height 12
